Goal: Transaction & Acquisition: Purchase product/service

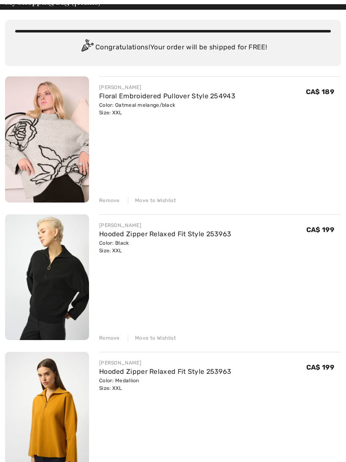
scroll to position [50, 0]
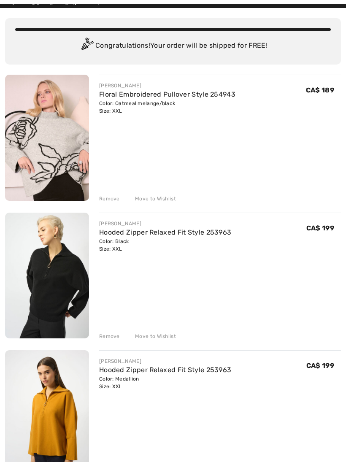
click at [108, 335] on div "Remove" at bounding box center [109, 336] width 21 height 8
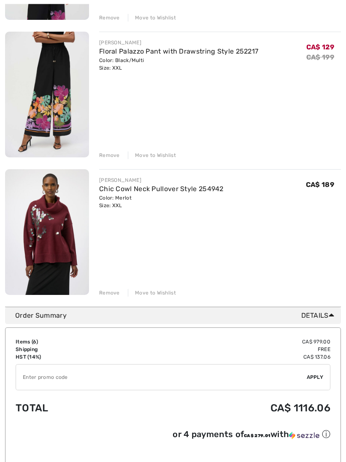
scroll to position [643, 0]
click at [156, 294] on div "Move to Wishlist" at bounding box center [152, 293] width 48 height 8
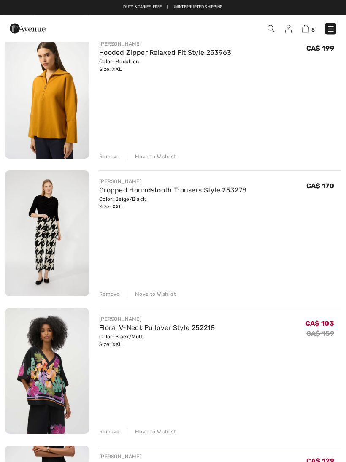
scroll to position [230, 0]
click at [223, 192] on link "Cropped Houndstooth Trousers Style 253278" at bounding box center [172, 190] width 147 height 8
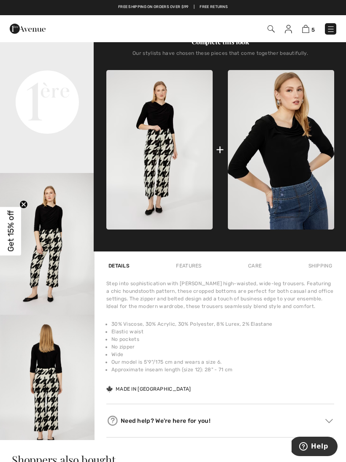
scroll to position [293, 0]
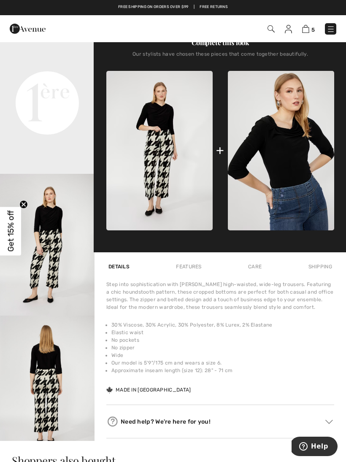
click at [41, 79] on video "Your browser does not support the video tag." at bounding box center [47, 55] width 94 height 47
click at [42, 79] on video "Your browser does not support the video tag." at bounding box center [47, 55] width 94 height 47
click at [57, 272] on img "3 / 4" at bounding box center [47, 245] width 94 height 142
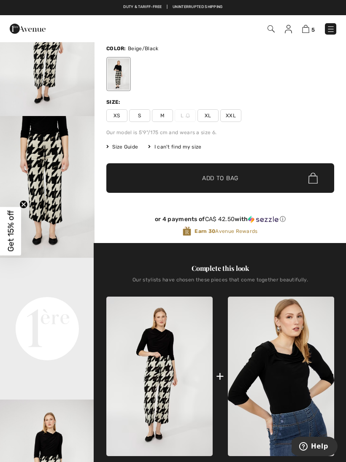
scroll to position [63, 0]
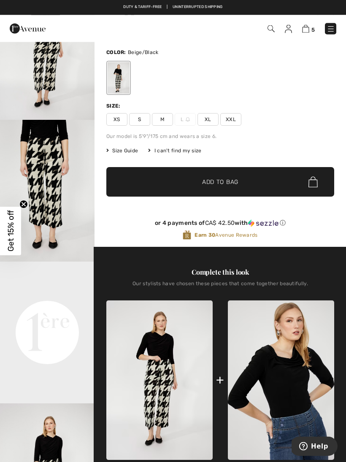
click at [307, 27] on img at bounding box center [305, 29] width 7 height 8
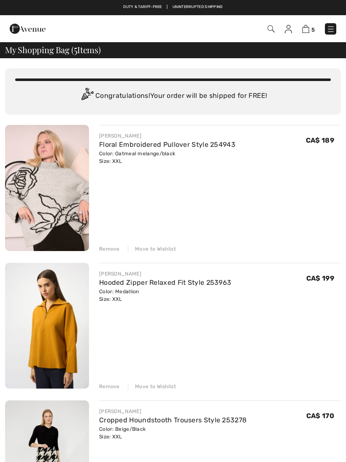
checkbox input "true"
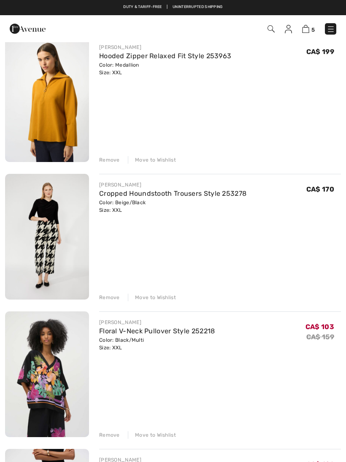
scroll to position [226, 0]
click at [196, 58] on link "Hooded Zipper Relaxed Fit Style 253963" at bounding box center [165, 56] width 132 height 8
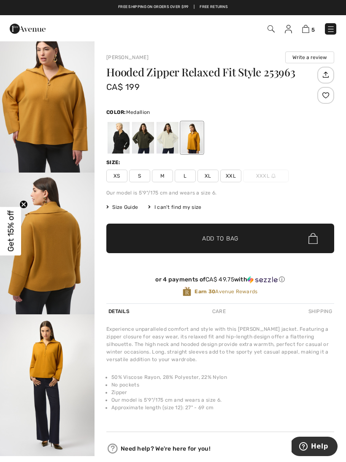
scroll to position [877, 0]
click at [303, 33] on link "5" at bounding box center [308, 29] width 13 height 10
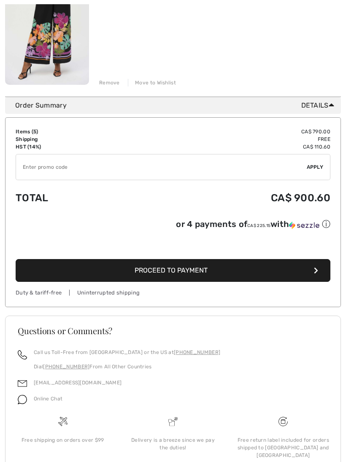
scroll to position [734, 0]
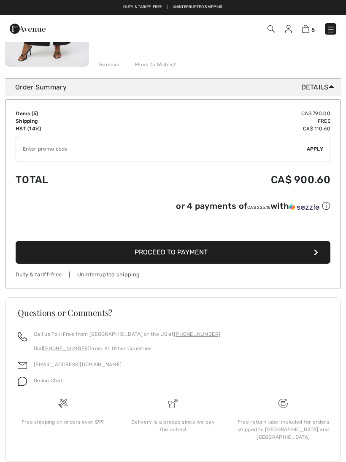
click at [264, 258] on button "Proceed to Payment" at bounding box center [173, 252] width 314 height 23
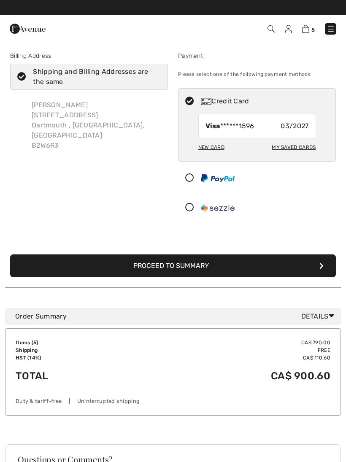
click at [313, 261] on button "Proceed to Summary" at bounding box center [172, 265] width 325 height 23
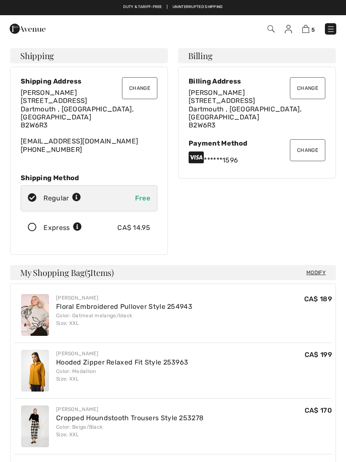
click at [144, 85] on button "Change" at bounding box center [139, 88] width 35 height 22
click at [137, 93] on button "Change" at bounding box center [139, 88] width 35 height 22
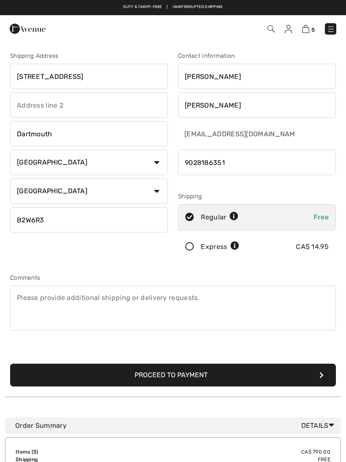
click at [137, 78] on input "378 Portland Hills Drive" at bounding box center [89, 76] width 158 height 25
type input "[STREET_ADDRESS]"
click at [59, 134] on input "Dartmouth" at bounding box center [89, 133] width 158 height 25
type input "Mount Uniacke"
click at [133, 217] on input "B2W6R3" at bounding box center [89, 219] width 158 height 25
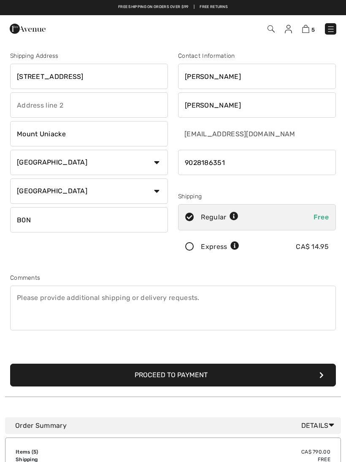
type input "B0N1Z0"
click at [298, 373] on button "Proceed to Payment" at bounding box center [172, 374] width 325 height 23
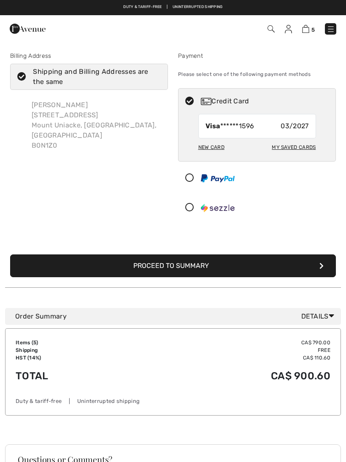
checkbox input "true"
